Goal: Task Accomplishment & Management: Manage account settings

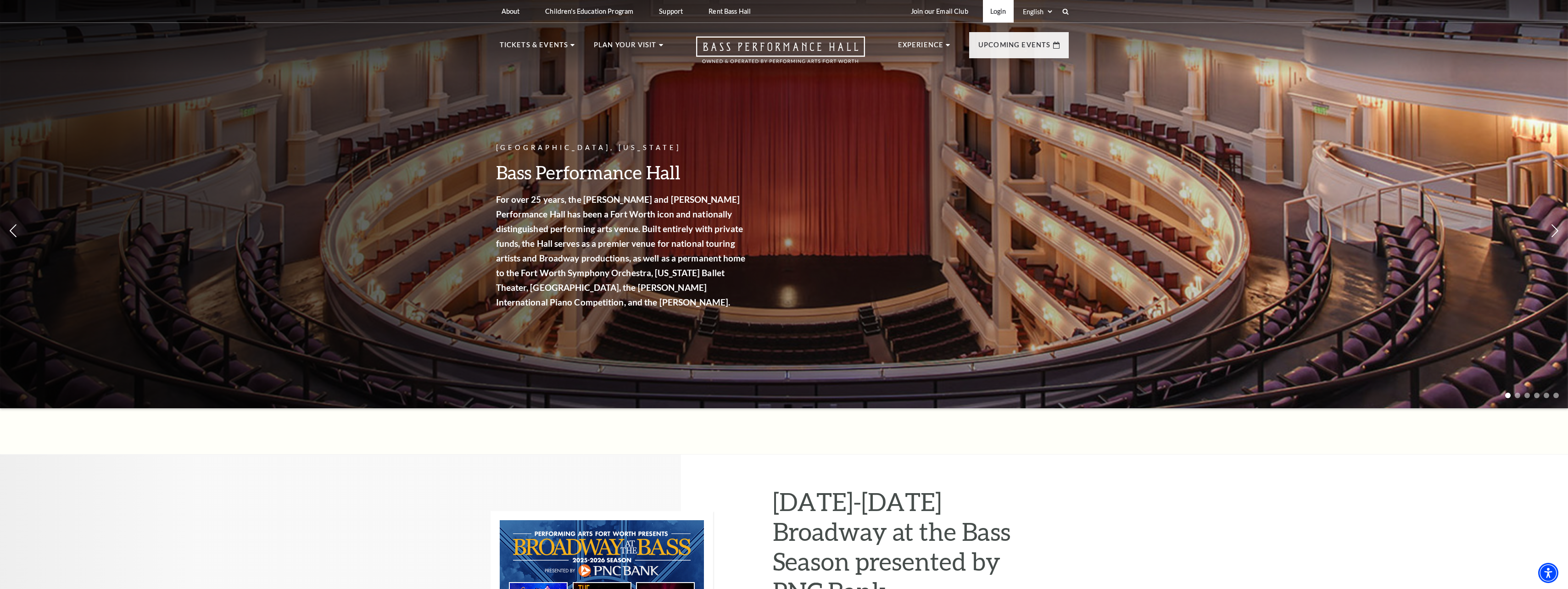
click at [994, 9] on link "Login" at bounding box center [998, 11] width 31 height 23
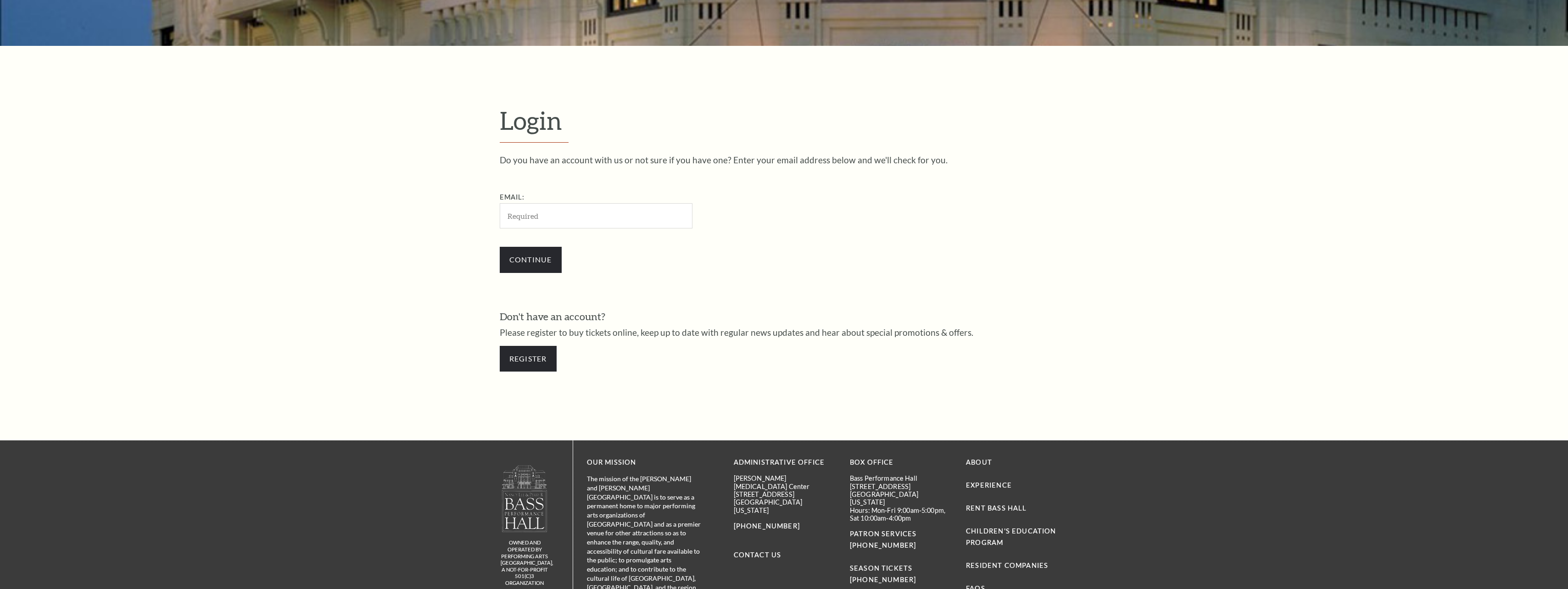
scroll to position [426, 0]
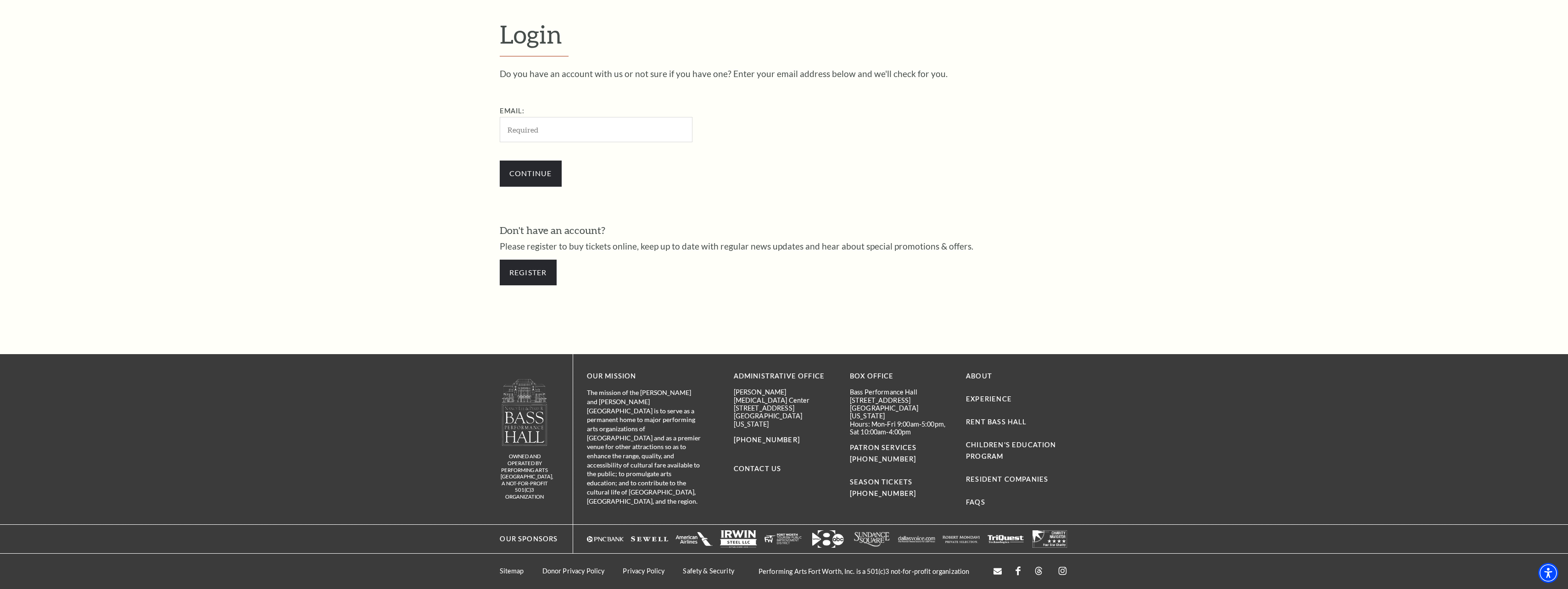
click at [529, 126] on input "Email:" at bounding box center [595, 130] width 192 height 25
type input "steveng370tx@gmail.com"
click at [533, 177] on input "Continue" at bounding box center [530, 173] width 62 height 26
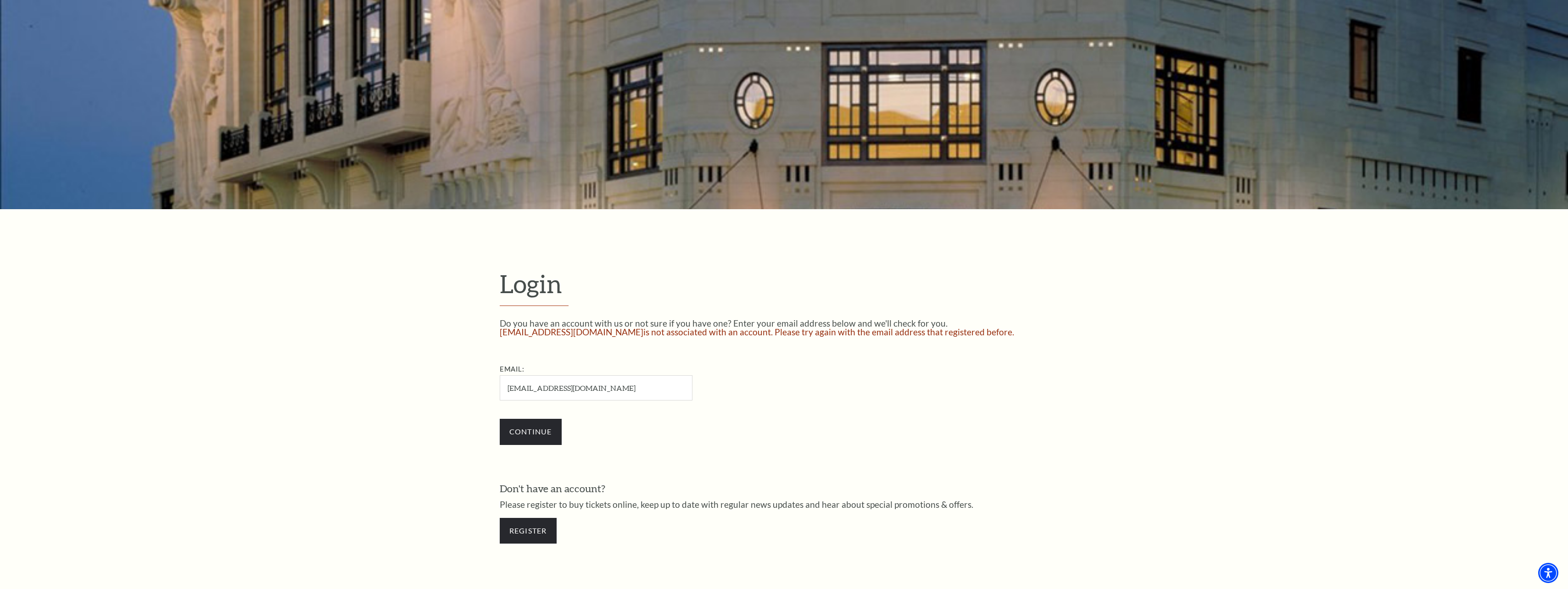
scroll to position [184, 0]
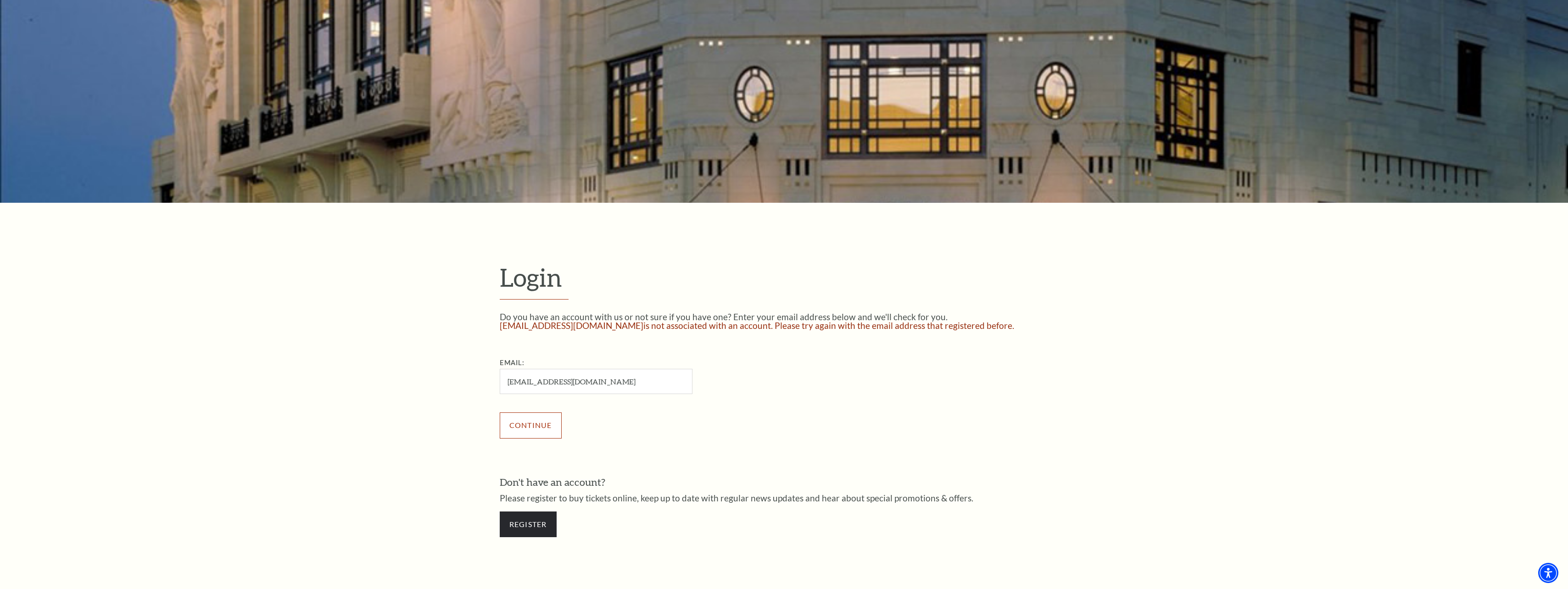
click at [542, 421] on input "Continue" at bounding box center [530, 425] width 62 height 26
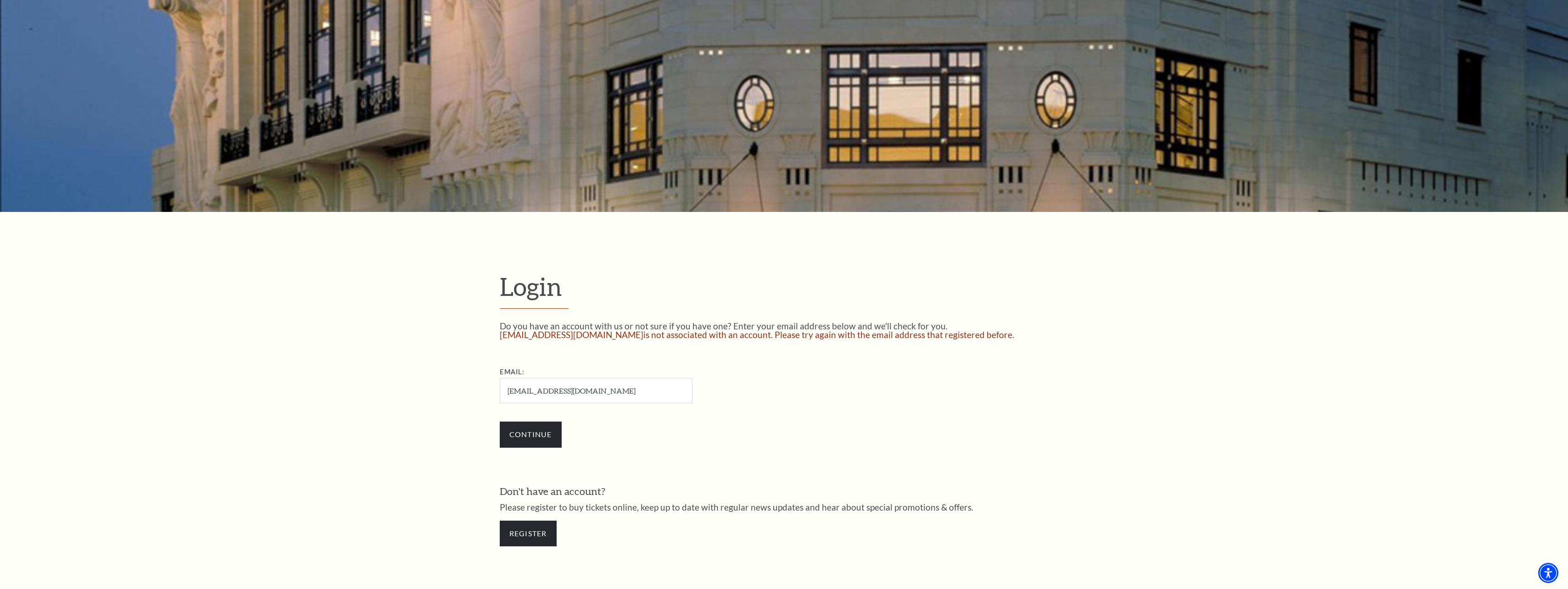
scroll to position [229, 0]
